Goal: Information Seeking & Learning: Find specific fact

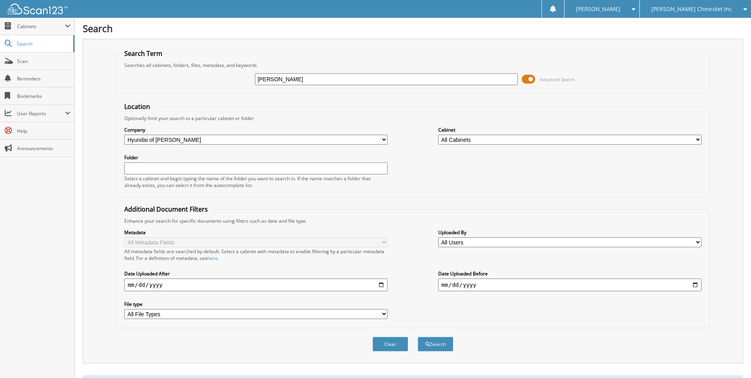
click at [710, 11] on span "[PERSON_NAME] Chevrolet Inc" at bounding box center [691, 9] width 81 height 5
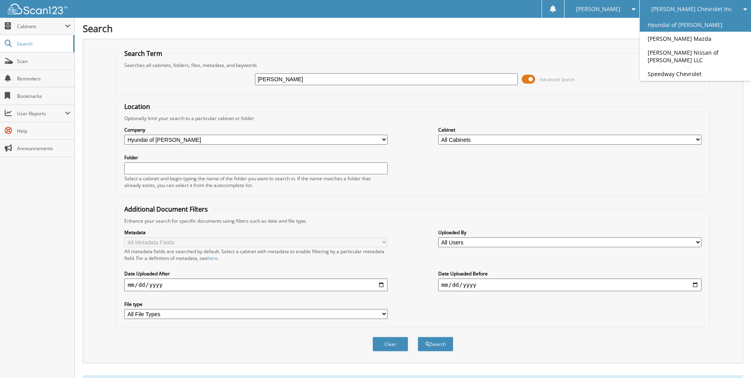
click at [703, 26] on link "Hyundai of [PERSON_NAME]" at bounding box center [695, 25] width 111 height 14
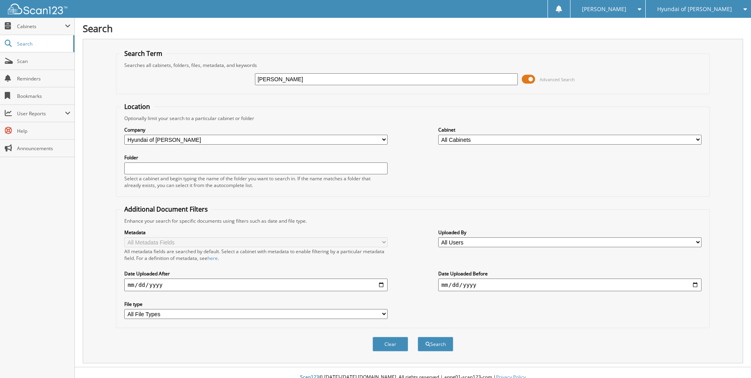
type input "CUDDEBACK"
click at [418, 337] on button "Search" at bounding box center [436, 344] width 36 height 15
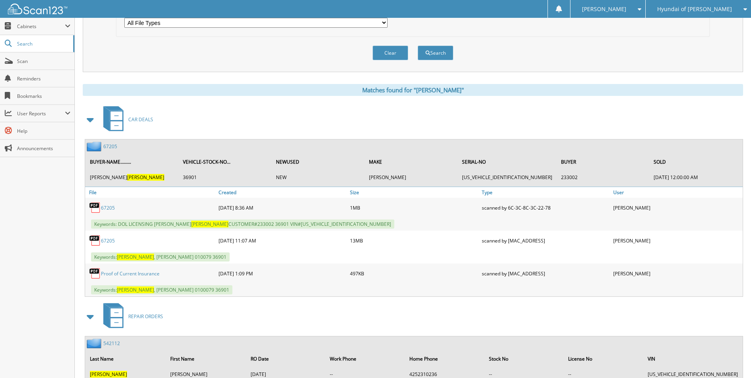
scroll to position [356, 0]
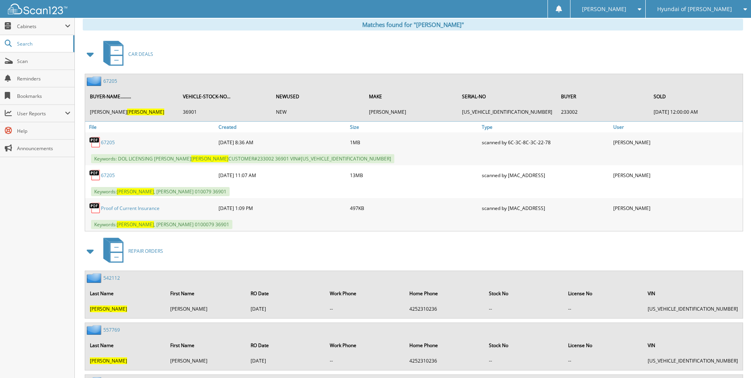
click at [114, 82] on link "67205" at bounding box center [110, 81] width 14 height 7
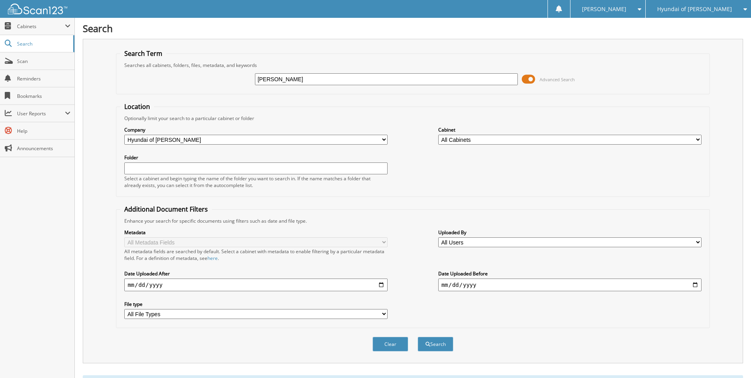
drag, startPoint x: 319, startPoint y: 81, endPoint x: 236, endPoint y: 80, distance: 82.8
click at [236, 80] on div "CUDDEBACK Advanced Search" at bounding box center [412, 79] width 585 height 21
type input "KOSLA"
click at [418, 337] on button "Search" at bounding box center [436, 344] width 36 height 15
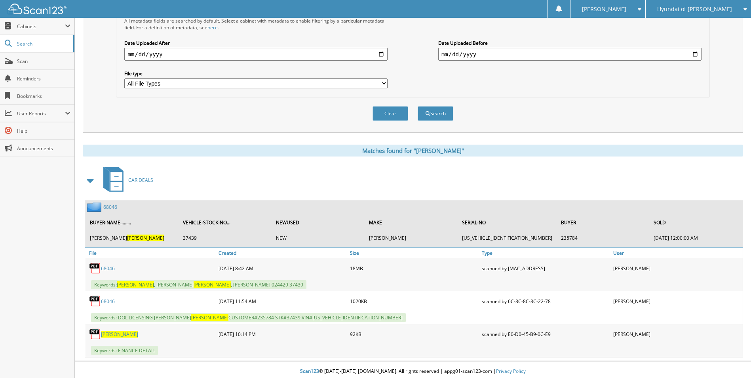
scroll to position [234, 0]
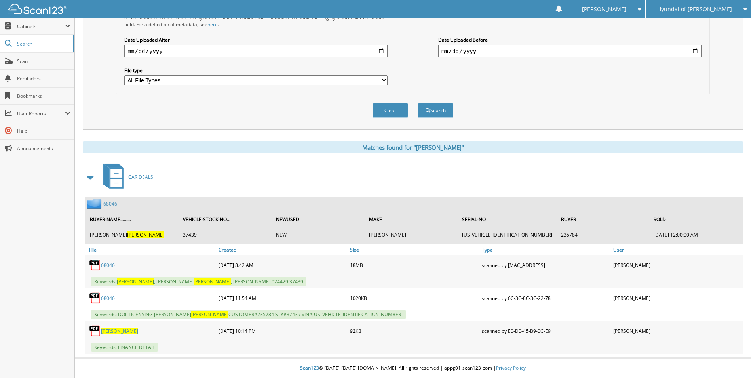
click at [107, 204] on link "68046" at bounding box center [110, 203] width 14 height 7
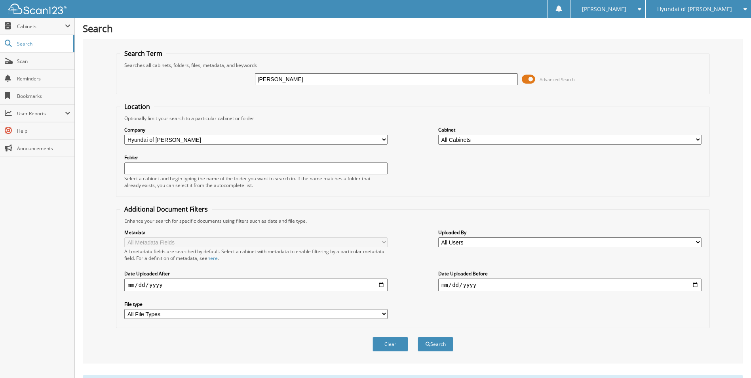
drag, startPoint x: 287, startPoint y: 80, endPoint x: 241, endPoint y: 78, distance: 46.4
click at [241, 78] on div "KOSLA Advanced Search" at bounding box center [412, 79] width 585 height 21
type input "VERGARA"
click at [418, 337] on button "Search" at bounding box center [436, 344] width 36 height 15
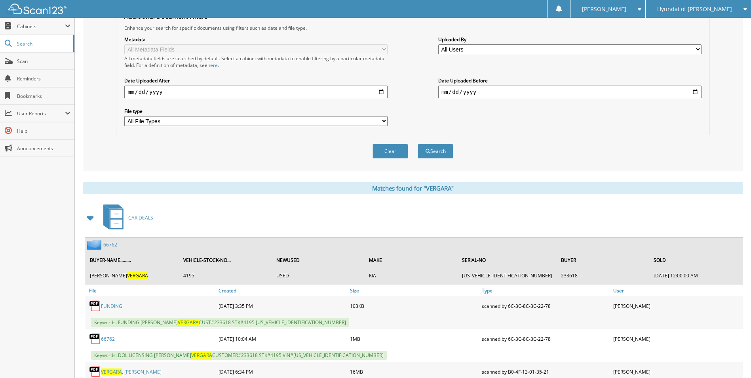
scroll to position [234, 0]
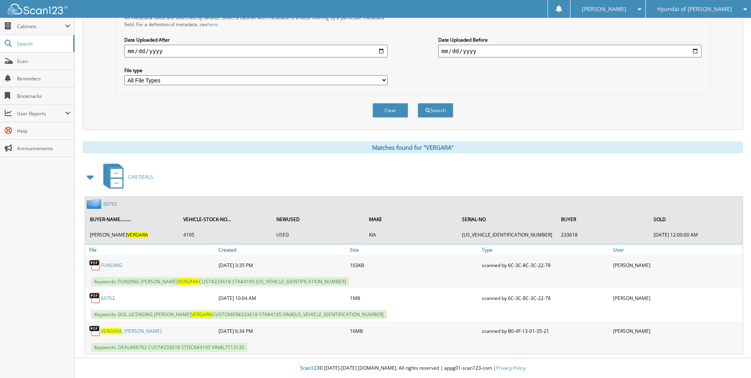
click at [112, 204] on link "66762" at bounding box center [110, 203] width 14 height 7
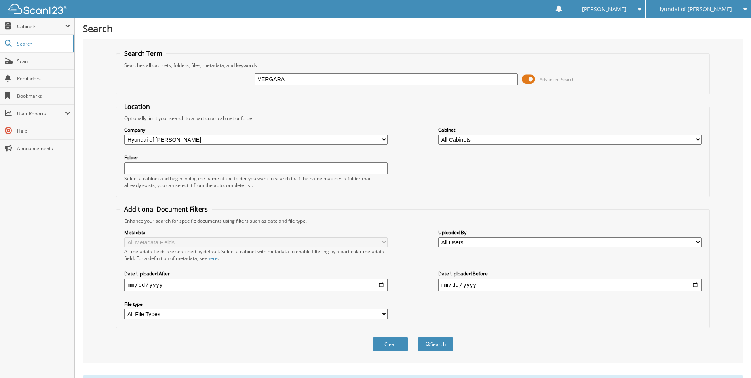
drag, startPoint x: 299, startPoint y: 78, endPoint x: 226, endPoint y: 80, distance: 73.3
click at [226, 80] on div "VERGARA Advanced Search" at bounding box center [412, 79] width 585 height 21
type input "[PERSON_NAME]"
click at [418, 337] on button "Search" at bounding box center [436, 344] width 36 height 15
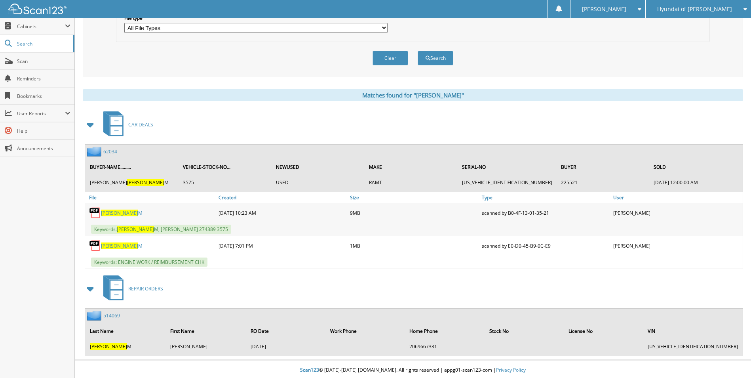
scroll to position [288, 0]
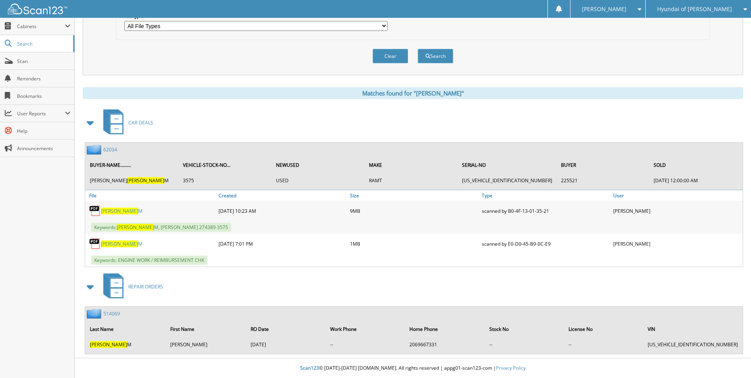
click at [110, 243] on span "SCHRAM" at bounding box center [119, 243] width 37 height 7
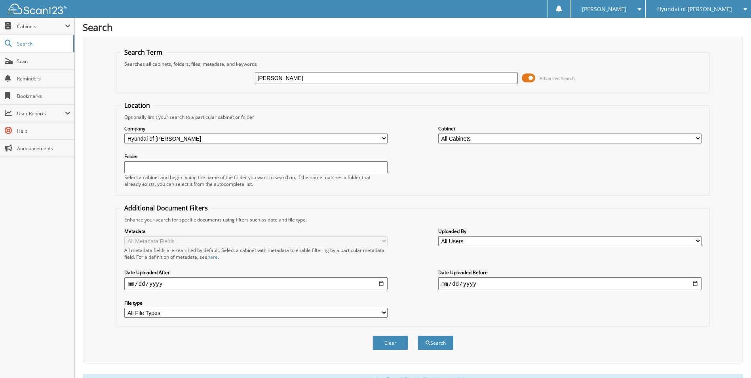
scroll to position [0, 0]
drag, startPoint x: 287, startPoint y: 79, endPoint x: 138, endPoint y: 77, distance: 148.9
click at [138, 77] on div "SCHRAM Advanced Search" at bounding box center [412, 79] width 585 height 21
type input "SILVAS"
click at [418, 337] on button "Search" at bounding box center [436, 344] width 36 height 15
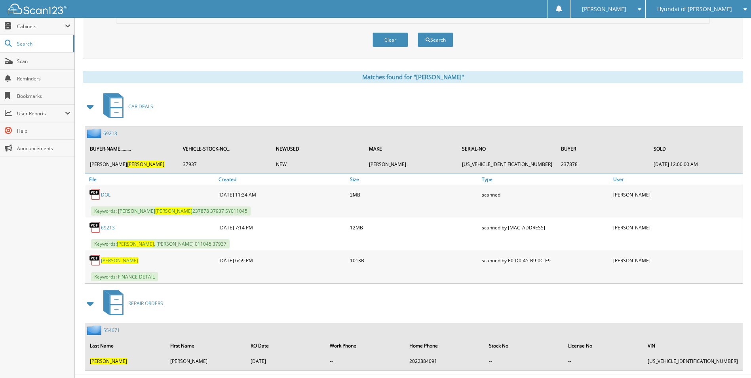
scroll to position [321, 0]
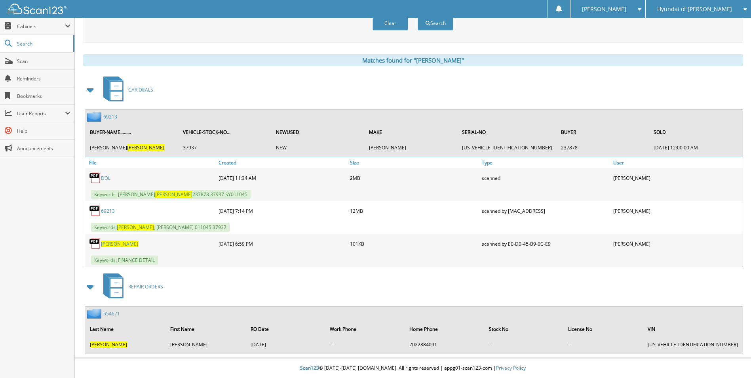
click at [109, 210] on link "69213" at bounding box center [108, 211] width 14 height 7
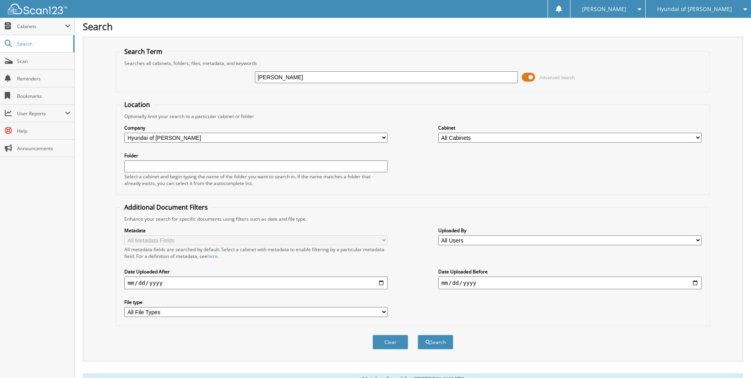
scroll to position [0, 0]
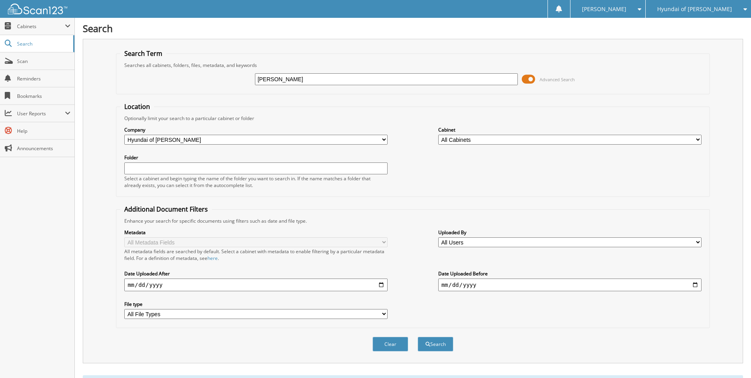
drag, startPoint x: 292, startPoint y: 77, endPoint x: 207, endPoint y: 77, distance: 84.7
click at [207, 77] on div "SILVAS Advanced Search" at bounding box center [412, 79] width 585 height 21
type input "HOLMGUIST"
click at [418, 337] on button "Search" at bounding box center [436, 344] width 36 height 15
drag, startPoint x: 300, startPoint y: 78, endPoint x: 197, endPoint y: 78, distance: 103.4
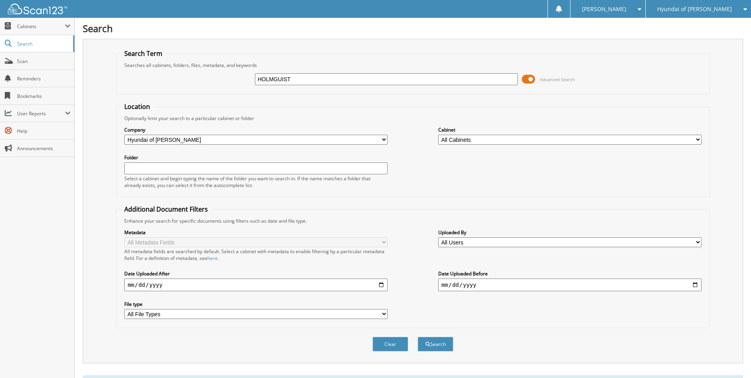
click at [197, 78] on div "HOLMGUIST Advanced Search" at bounding box center [412, 79] width 585 height 21
type input "237494"
click at [418, 337] on button "Search" at bounding box center [436, 344] width 36 height 15
click at [701, 9] on span "Hyundai of [PERSON_NAME]" at bounding box center [694, 9] width 75 height 5
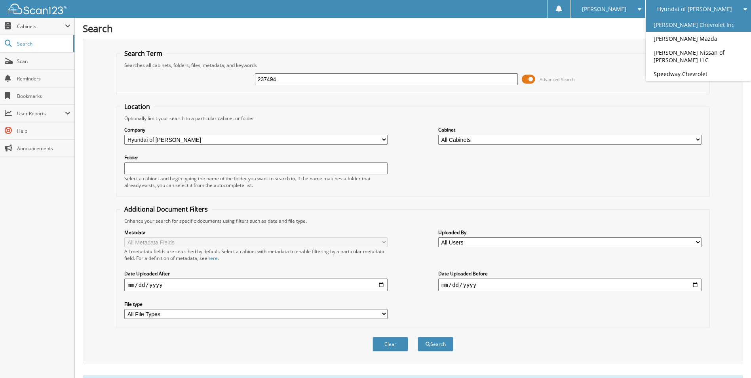
click at [696, 27] on link "[PERSON_NAME] Chevrolet Inc" at bounding box center [698, 25] width 105 height 14
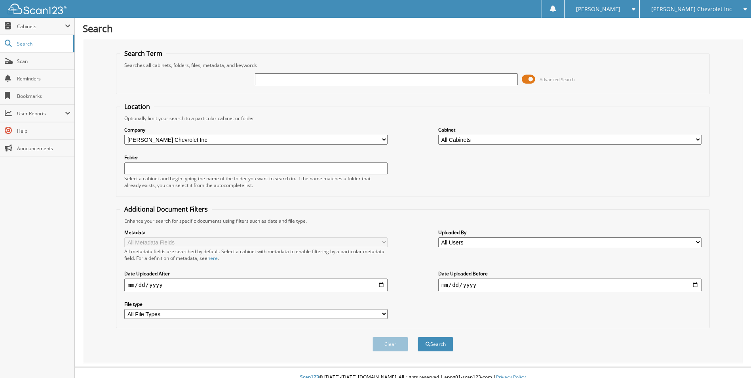
click at [698, 9] on span "[PERSON_NAME] Chevrolet Inc" at bounding box center [691, 9] width 81 height 5
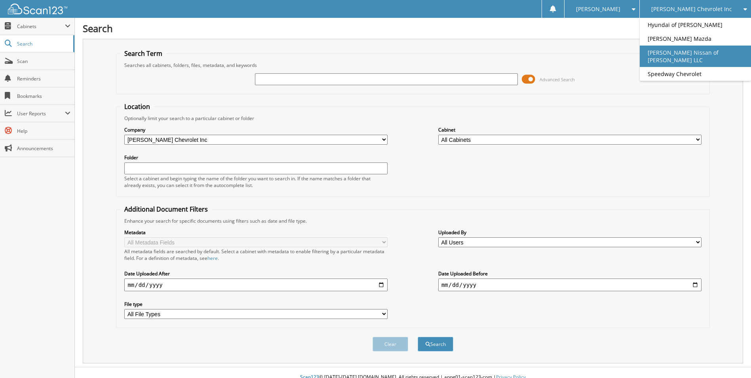
click at [695, 51] on link "[PERSON_NAME] Nissan of [PERSON_NAME] LLC" at bounding box center [695, 56] width 111 height 21
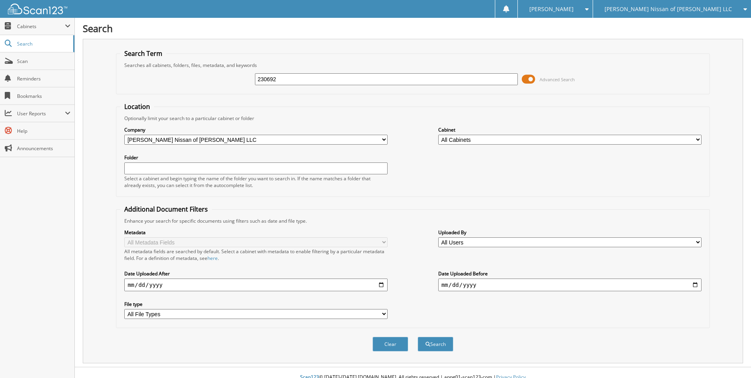
type input "230692"
click at [418, 337] on button "Search" at bounding box center [436, 344] width 36 height 15
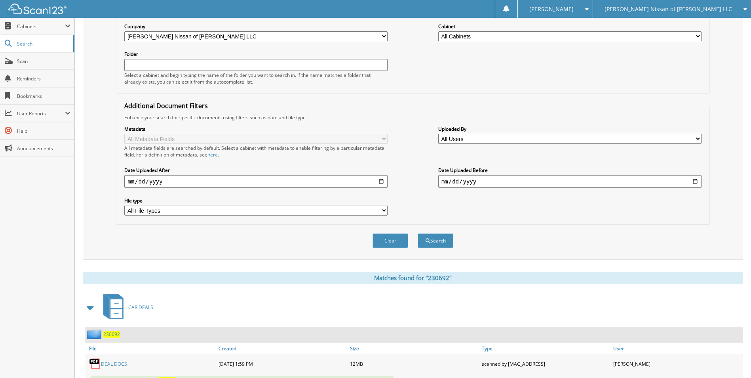
scroll to position [169, 0]
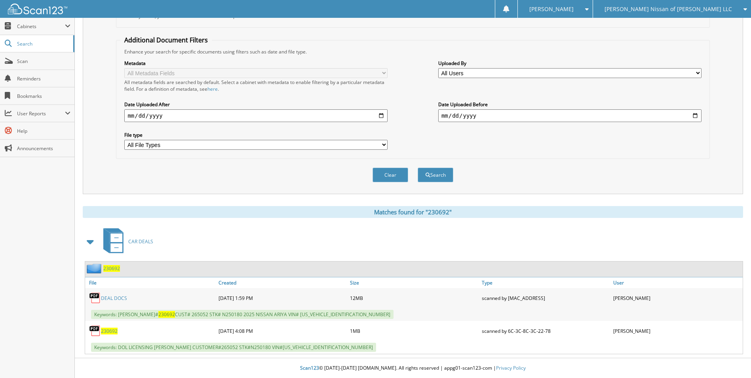
click at [109, 298] on link "DEAL DOCS" at bounding box center [114, 298] width 26 height 7
click at [114, 266] on span "230692" at bounding box center [111, 268] width 17 height 7
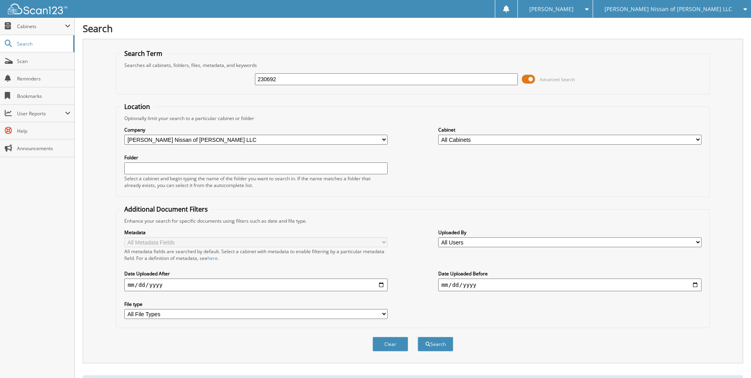
drag, startPoint x: 298, startPoint y: 79, endPoint x: 195, endPoint y: 85, distance: 103.5
click at [195, 85] on div "230692 Advanced Search" at bounding box center [412, 79] width 585 height 21
type input "230492"
click at [418, 337] on button "Search" at bounding box center [436, 344] width 36 height 15
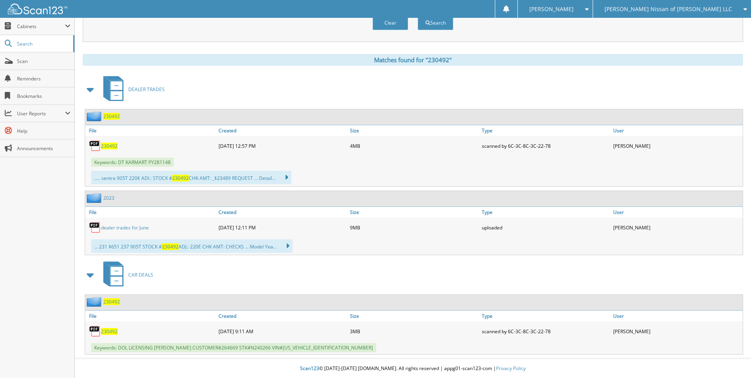
scroll to position [322, 0]
click at [112, 302] on span "230492" at bounding box center [111, 301] width 17 height 7
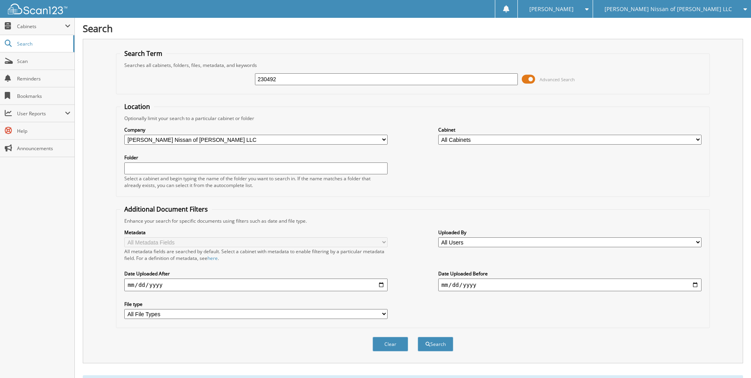
drag, startPoint x: 316, startPoint y: 84, endPoint x: 213, endPoint y: 86, distance: 103.0
click at [213, 86] on div "230492 Advanced Search" at bounding box center [412, 79] width 585 height 21
type input "DREZ"
click at [418, 337] on button "Search" at bounding box center [436, 344] width 36 height 15
drag, startPoint x: 288, startPoint y: 78, endPoint x: 198, endPoint y: 75, distance: 89.9
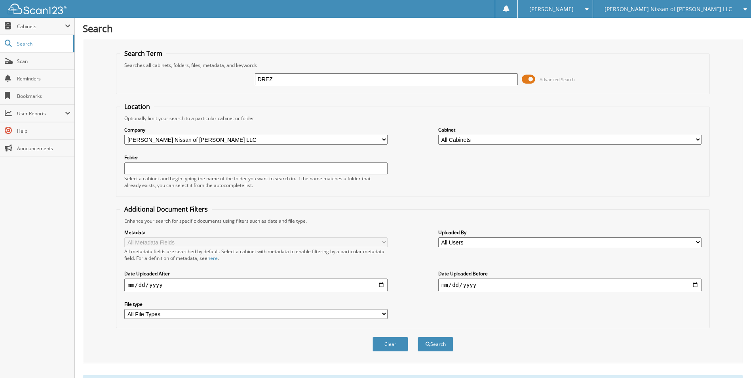
click at [197, 75] on div "DREZ Advanced Search" at bounding box center [412, 79] width 585 height 21
type input "228324"
click at [418, 337] on button "Search" at bounding box center [436, 344] width 36 height 15
click at [680, 8] on span "[PERSON_NAME] Nissan of [PERSON_NAME] LLC" at bounding box center [669, 9] width 128 height 5
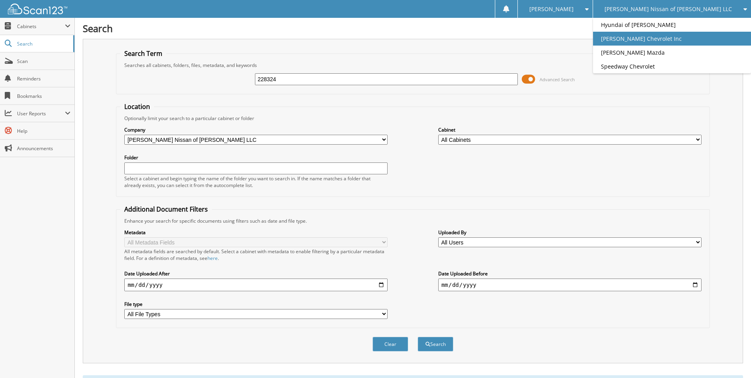
click at [654, 37] on link "[PERSON_NAME] Chevrolet Inc" at bounding box center [672, 39] width 158 height 14
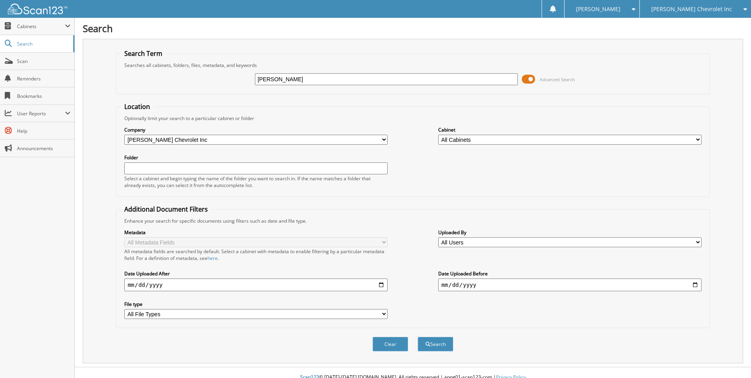
type input "[PERSON_NAME]"
click at [418, 337] on button "Search" at bounding box center [436, 344] width 36 height 15
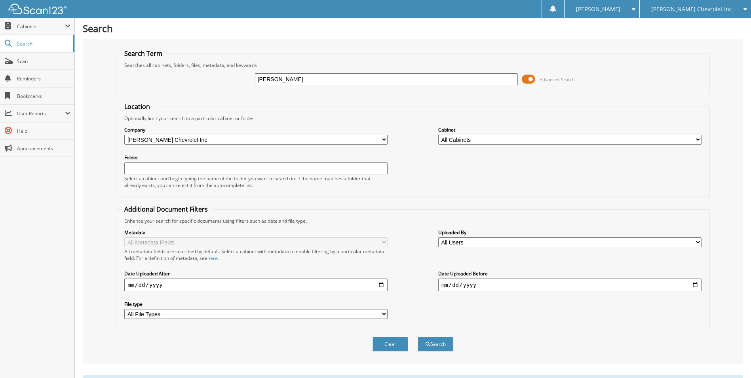
drag, startPoint x: 297, startPoint y: 79, endPoint x: 184, endPoint y: 77, distance: 113.3
click at [184, 77] on div "SIROTKIN Advanced Search" at bounding box center [412, 79] width 585 height 21
type input "264671"
click at [418, 337] on button "Search" at bounding box center [436, 344] width 36 height 15
drag, startPoint x: 301, startPoint y: 81, endPoint x: 211, endPoint y: 77, distance: 90.4
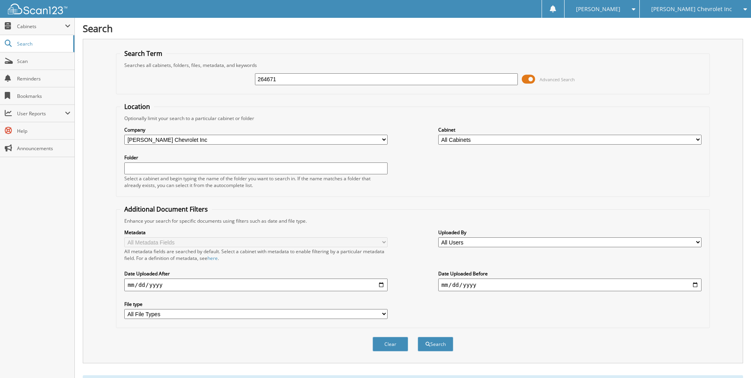
click at [211, 77] on div "264671 Advanced Search" at bounding box center [412, 79] width 585 height 21
type input "DREZ"
click at [418, 337] on button "Search" at bounding box center [436, 344] width 36 height 15
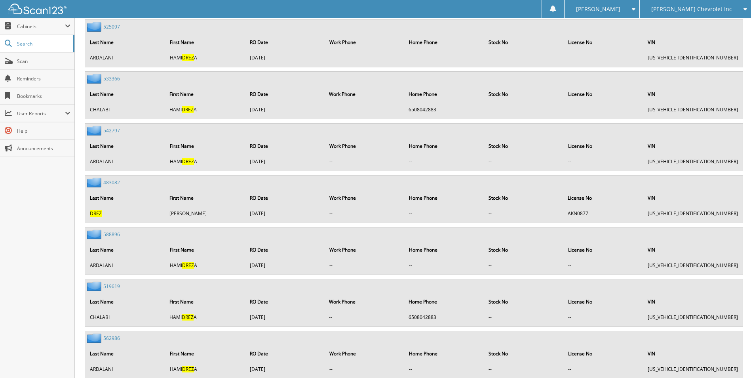
scroll to position [743, 0]
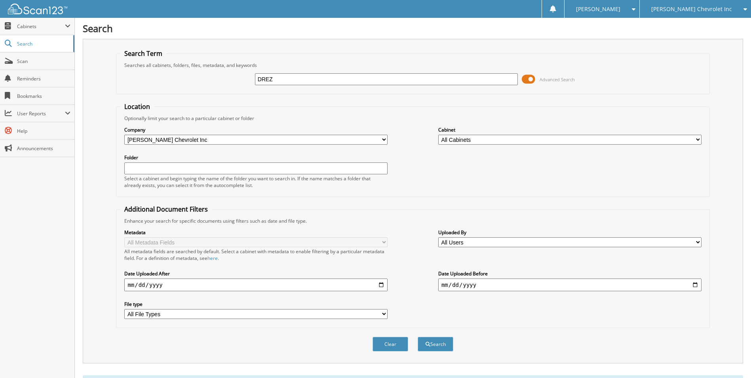
drag, startPoint x: 285, startPoint y: 74, endPoint x: 253, endPoint y: 76, distance: 32.5
click at [253, 76] on div "DREZ Advanced Search" at bounding box center [412, 79] width 585 height 21
type input "256321"
click at [418, 337] on button "Search" at bounding box center [436, 344] width 36 height 15
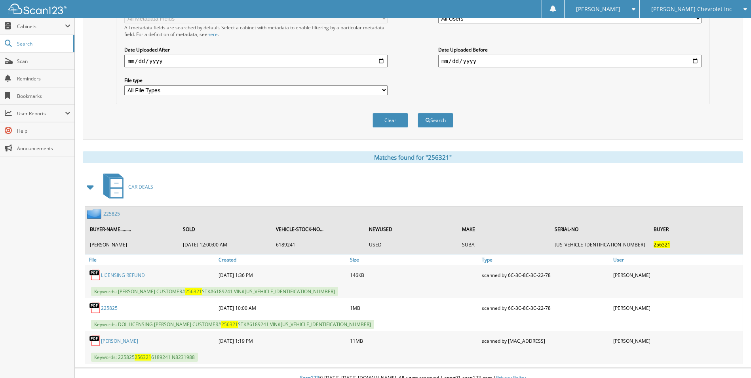
scroll to position [234, 0]
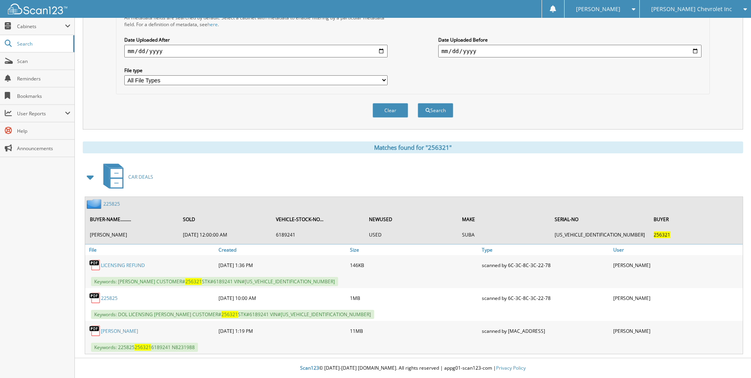
click at [120, 329] on link "[PERSON_NAME]" at bounding box center [119, 330] width 37 height 7
click at [125, 332] on link "[PERSON_NAME]" at bounding box center [119, 330] width 37 height 7
click at [110, 203] on link "225825" at bounding box center [111, 203] width 17 height 7
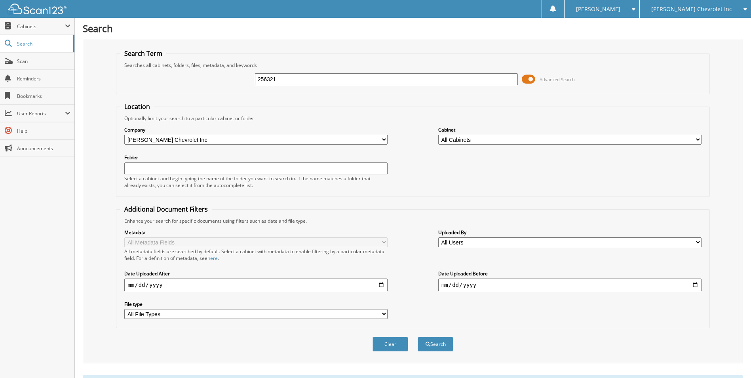
drag, startPoint x: 293, startPoint y: 74, endPoint x: 221, endPoint y: 74, distance: 72.1
click at [221, 74] on div "256321 Advanced Search" at bounding box center [412, 79] width 585 height 21
type input "265580"
click at [418, 337] on button "Search" at bounding box center [436, 344] width 36 height 15
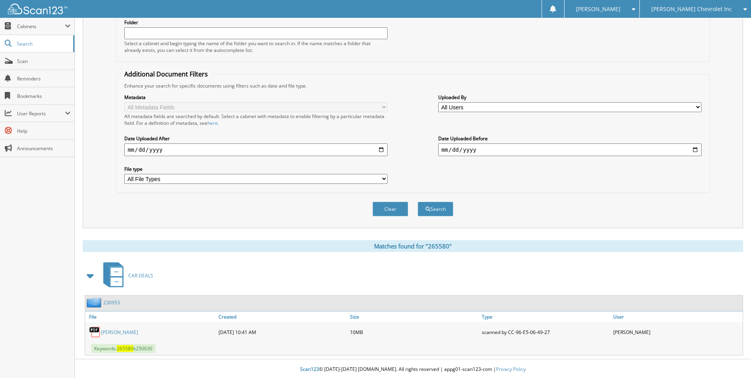
scroll to position [137, 0]
click at [122, 332] on link "andrew bargagy" at bounding box center [119, 330] width 37 height 7
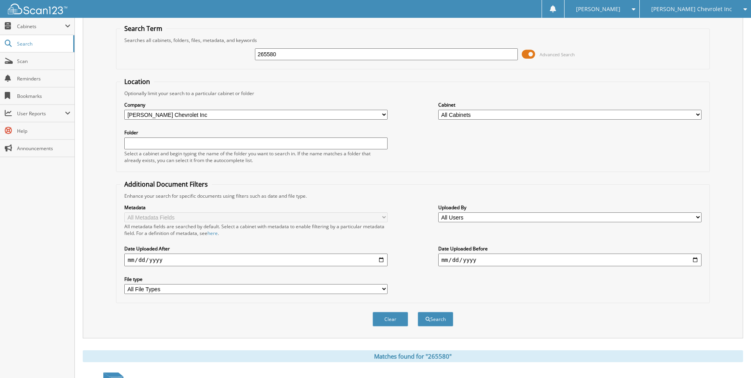
scroll to position [0, 0]
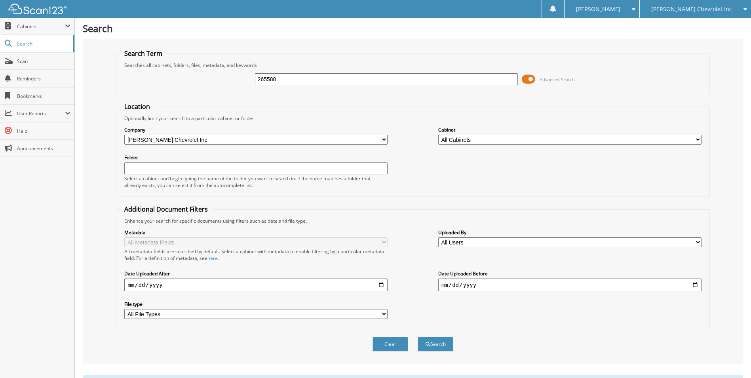
drag, startPoint x: 297, startPoint y: 77, endPoint x: 228, endPoint y: 79, distance: 68.9
click at [228, 79] on div "265580 Advanced Search" at bounding box center [412, 79] width 585 height 21
type input "LUBOW"
click at [418, 337] on button "Search" at bounding box center [436, 344] width 36 height 15
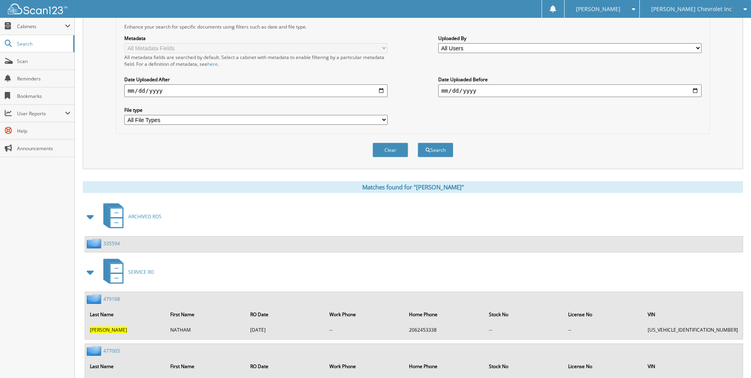
scroll to position [238, 0]
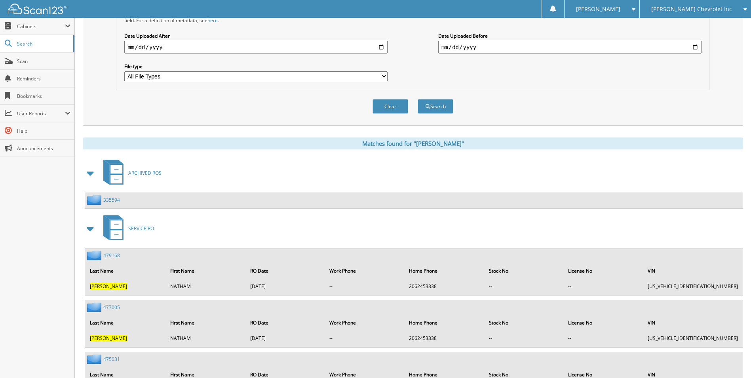
click at [139, 169] on link "ARCHIVED ROS" at bounding box center [130, 172] width 63 height 31
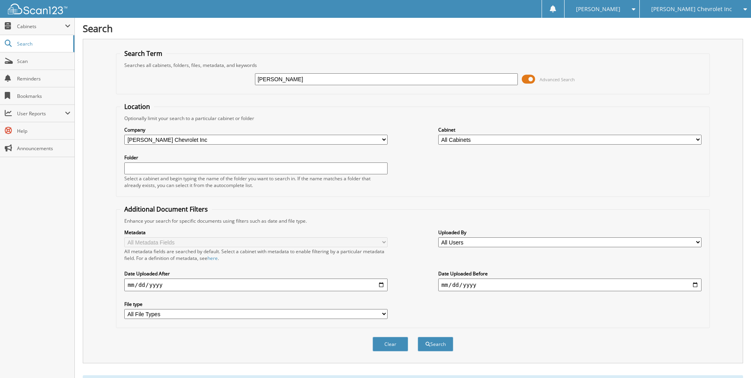
drag, startPoint x: 301, startPoint y: 84, endPoint x: 108, endPoint y: 88, distance: 193.3
click at [108, 88] on div "Search Term Searches all cabinets, folders, files, metadata, and keywords LUBOW…" at bounding box center [413, 201] width 661 height 324
type input "261664"
click at [418, 337] on button "Search" at bounding box center [436, 344] width 36 height 15
click at [676, 10] on span "[PERSON_NAME] Chevrolet Inc" at bounding box center [691, 9] width 81 height 5
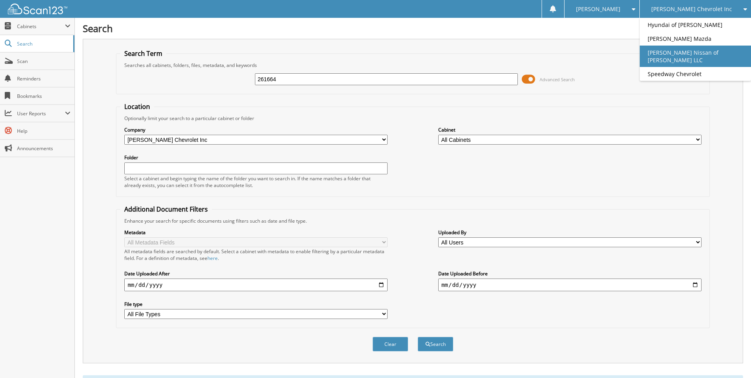
click at [665, 51] on link "[PERSON_NAME] Nissan of [PERSON_NAME] LLC" at bounding box center [695, 56] width 111 height 21
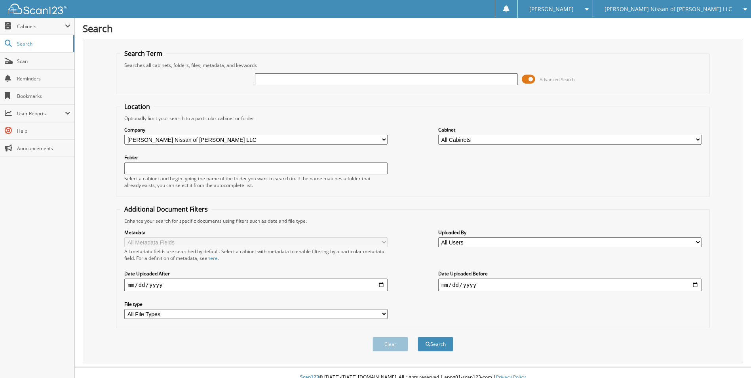
drag, startPoint x: 277, startPoint y: 81, endPoint x: 282, endPoint y: 79, distance: 5.5
click at [277, 81] on input "text" at bounding box center [386, 79] width 263 height 12
type input "261664"
click at [418, 337] on button "Search" at bounding box center [436, 344] width 36 height 15
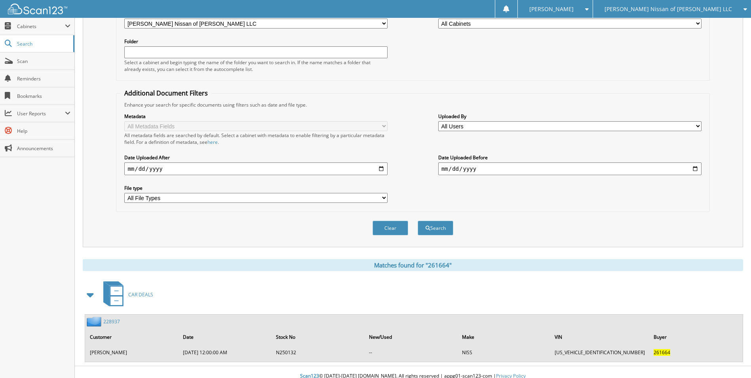
scroll to position [124, 0]
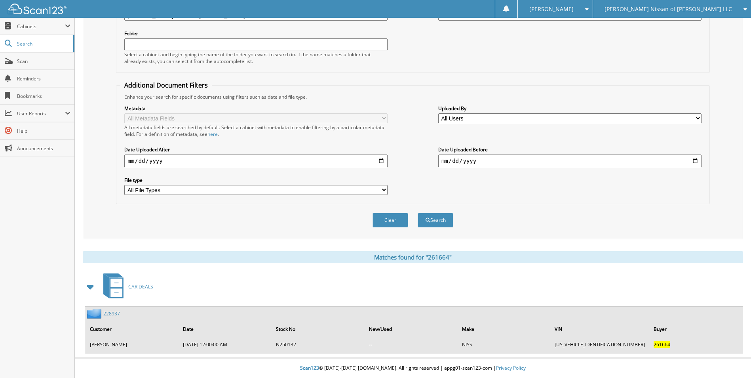
click at [116, 314] on link "228937" at bounding box center [111, 313] width 17 height 7
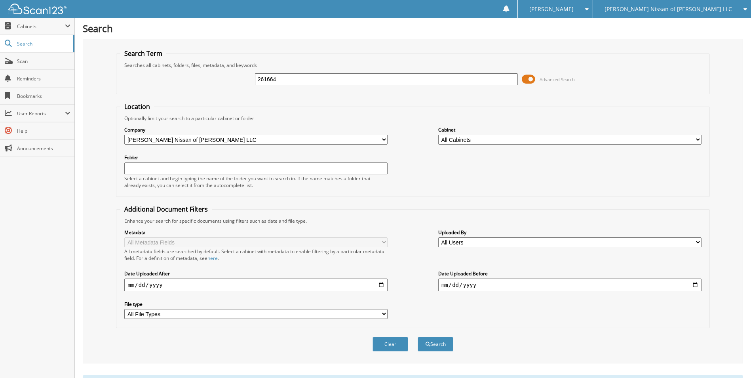
click at [671, 10] on span "[PERSON_NAME] Nissan of [PERSON_NAME] LLC" at bounding box center [669, 9] width 128 height 5
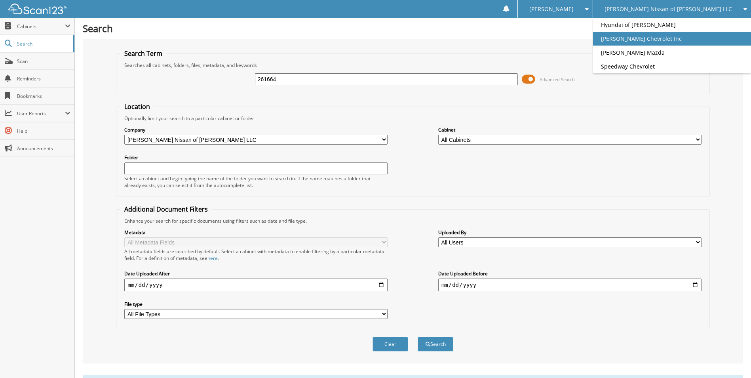
click at [672, 37] on link "[PERSON_NAME] Chevrolet Inc" at bounding box center [672, 39] width 158 height 14
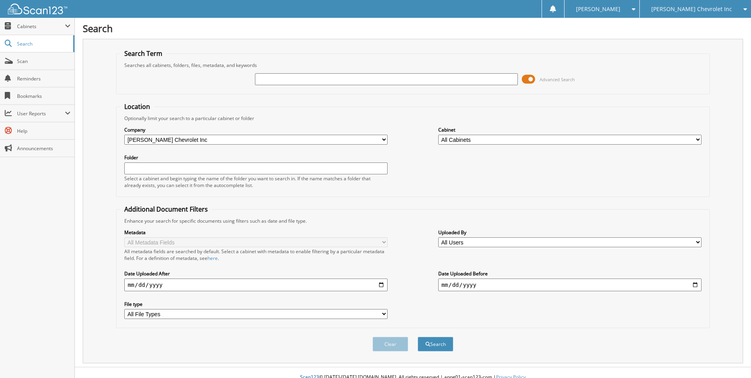
click at [337, 80] on input "text" at bounding box center [386, 79] width 263 height 12
type input "233843"
click at [418, 337] on button "Search" at bounding box center [436, 344] width 36 height 15
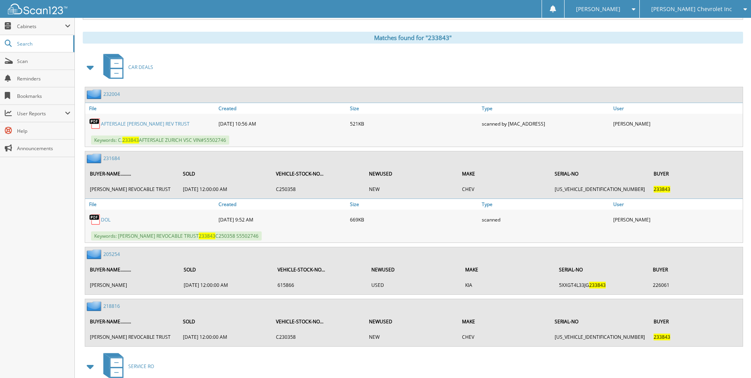
scroll to position [356, 0]
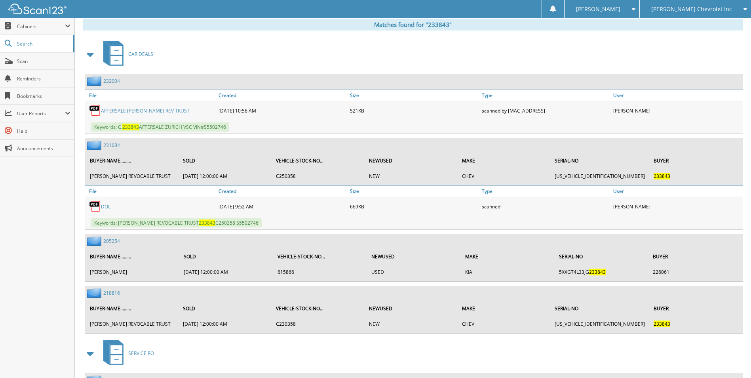
click at [118, 110] on link "AFTERSALE [PERSON_NAME] REV TRUST" at bounding box center [145, 110] width 89 height 7
click at [116, 146] on link "231684" at bounding box center [111, 145] width 17 height 7
